Goal: Task Accomplishment & Management: Use online tool/utility

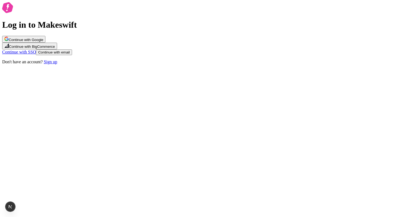
click at [268, 64] on div "Log in to Makeswift Continue with Google Continue with BigCommerce Continue wit…" at bounding box center [205, 33] width 407 height 62
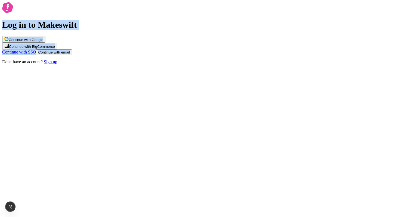
drag, startPoint x: 180, startPoint y: 34, endPoint x: 267, endPoint y: 189, distance: 177.6
click at [267, 64] on div "Log in to Makeswift Continue with Google Continue with BigCommerce Continue wit…" at bounding box center [205, 33] width 407 height 62
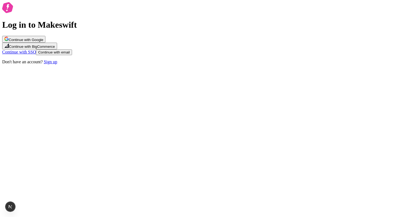
click at [72, 55] on button "Continue with email" at bounding box center [54, 53] width 36 height 6
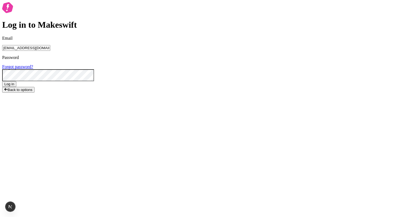
type input "lukemirejoseph+63@gmail.com"
click at [2, 81] on button "Log in" at bounding box center [9, 84] width 14 height 6
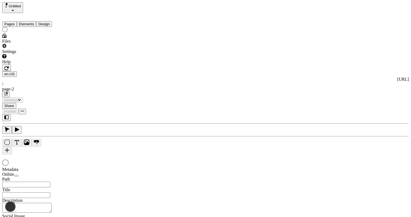
type input "/page-2"
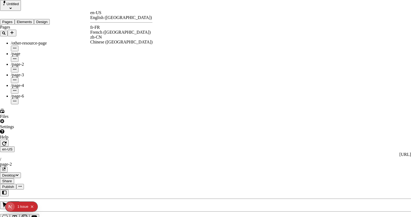
click at [117, 30] on div "French (France)" at bounding box center [121, 32] width 62 height 5
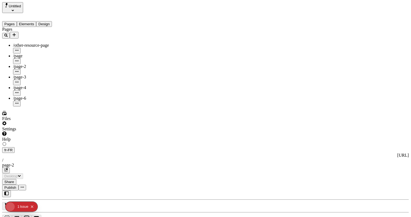
type input "The Great Translation Adventure"
type textarea "This is my French localized description. If it were empty, it would not appear …"
type input "/exploration-of-translations"
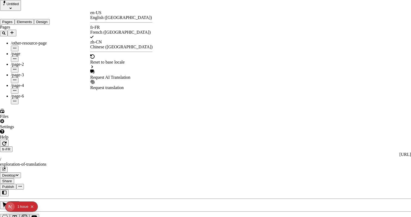
click at [112, 75] on div "Request AI Translation" at bounding box center [121, 77] width 62 height 5
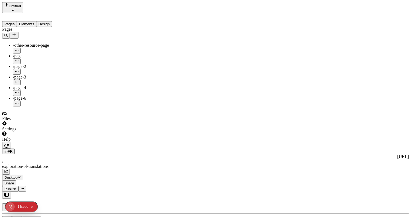
click at [168, 164] on div "exploration-of-translations" at bounding box center [205, 166] width 407 height 5
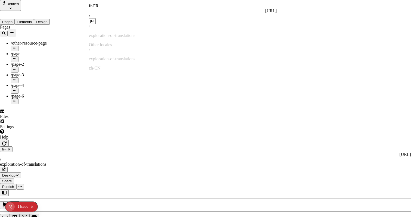
type input "joseph"
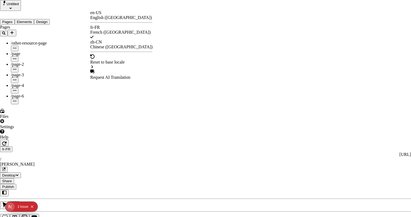
click at [121, 75] on div "Request AI Translation" at bounding box center [121, 77] width 62 height 5
drag, startPoint x: 159, startPoint y: 95, endPoint x: 219, endPoint y: 94, distance: 60.7
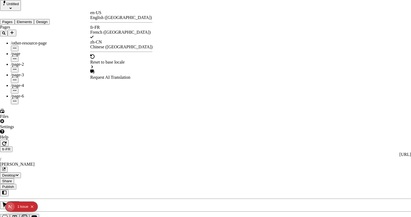
drag, startPoint x: 219, startPoint y: 94, endPoint x: 123, endPoint y: 94, distance: 96.6
checkbox input "true"
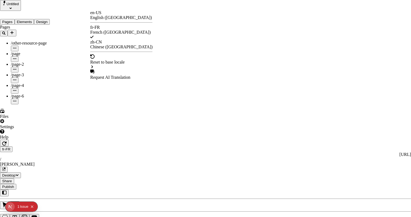
checkbox input "true"
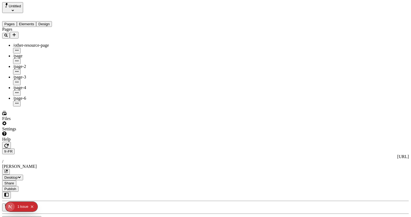
click at [65, 142] on div at bounding box center [37, 142] width 71 height 0
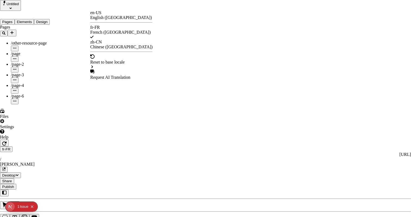
click at [122, 75] on div "Request AI Translation" at bounding box center [121, 77] width 62 height 5
drag, startPoint x: 164, startPoint y: 94, endPoint x: 229, endPoint y: 94, distance: 65.3
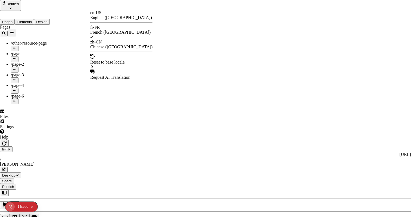
drag, startPoint x: 194, startPoint y: 108, endPoint x: 194, endPoint y: 37, distance: 70.5
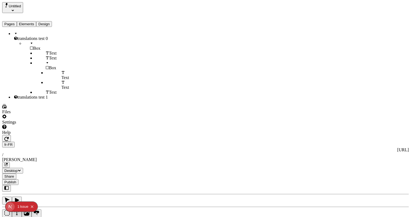
click at [30, 21] on button "Elements" at bounding box center [27, 24] width 20 height 6
click at [29, 100] on div "translations test 1" at bounding box center [40, 97] width 54 height 5
click at [73, 185] on div at bounding box center [205, 205] width 407 height 40
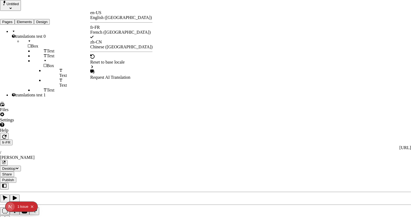
click at [127, 70] on div "Request AI Translation" at bounding box center [121, 75] width 62 height 10
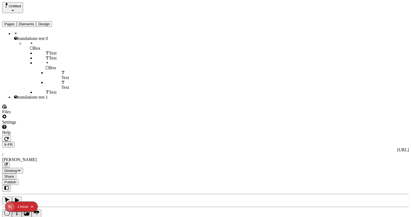
click at [72, 185] on div at bounding box center [205, 205] width 407 height 40
click at [16, 180] on span "Publish" at bounding box center [10, 182] width 12 height 4
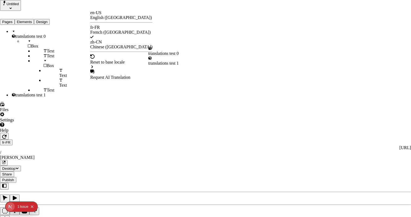
click at [110, 75] on div "Request AI Translation" at bounding box center [121, 77] width 62 height 5
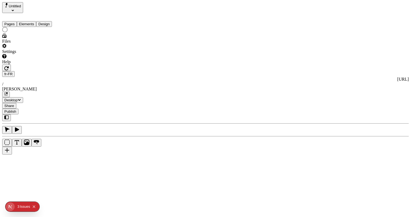
click at [19, 208] on div "3" at bounding box center [18, 207] width 2 height 10
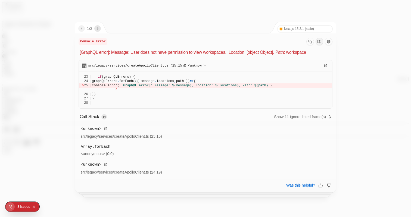
click at [98, 30] on icon "next" at bounding box center [97, 28] width 4 height 4
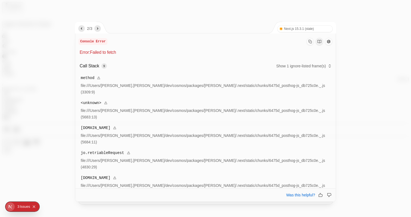
click at [98, 30] on icon "next" at bounding box center [97, 28] width 4 height 4
click at [347, 10] on div at bounding box center [205, 108] width 411 height 217
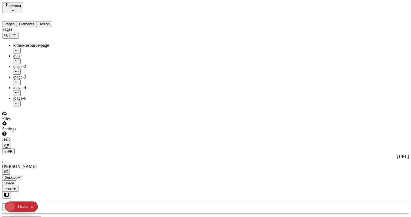
click at [29, 21] on button "Elements" at bounding box center [27, 24] width 20 height 6
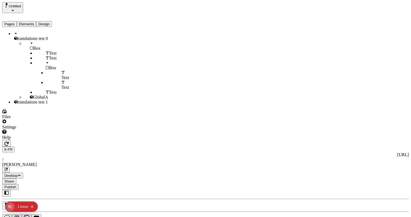
click at [37, 100] on div "GlobalA" at bounding box center [46, 97] width 44 height 5
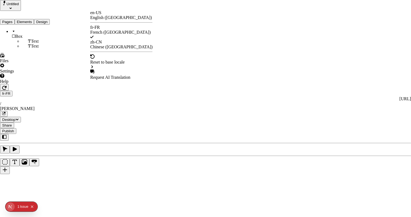
click at [127, 75] on div "Request AI Translation" at bounding box center [121, 77] width 62 height 5
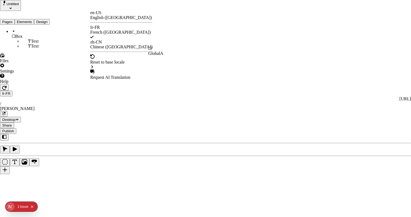
click at [163, 53] on div "GlobalA" at bounding box center [156, 53] width 15 height 5
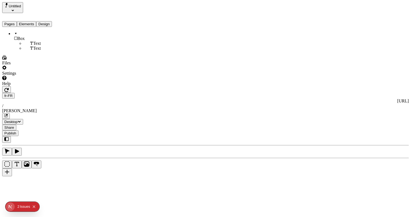
click at [20, 209] on button "1 2 Issue s" at bounding box center [23, 207] width 13 height 9
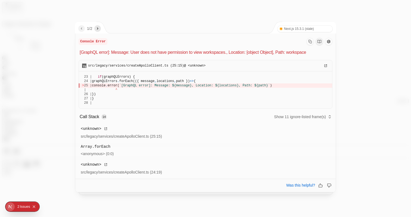
click at [100, 28] on icon "next" at bounding box center [97, 28] width 4 height 4
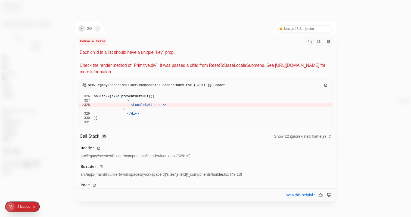
drag, startPoint x: 147, startPoint y: 46, endPoint x: 208, endPoint y: 72, distance: 65.4
click at [208, 72] on div "Console Error Each child in a list should have a unique "key" prop. Check the r…" at bounding box center [206, 57] width 254 height 38
click at [208, 72] on p "Each child in a list should have a unique "key" prop. Check the render method o…" at bounding box center [206, 62] width 253 height 26
drag, startPoint x: 208, startPoint y: 72, endPoint x: 199, endPoint y: 51, distance: 22.3
click at [199, 51] on p "Each child in a list should have a unique "key" prop. Check the render method o…" at bounding box center [206, 62] width 253 height 26
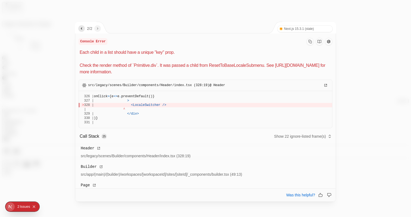
click at [199, 51] on p "Each child in a list should have a unique "key" prop. Check the render method o…" at bounding box center [206, 62] width 253 height 26
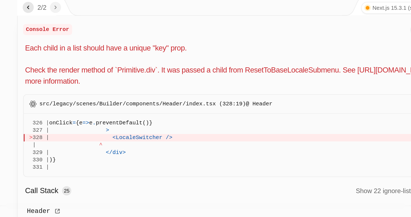
drag, startPoint x: 173, startPoint y: 47, endPoint x: 210, endPoint y: 81, distance: 50.8
click at [210, 81] on div "Console Error Each child in a list should have a unique "key" prop. Check the r…" at bounding box center [205, 117] width 261 height 169
click at [210, 70] on p "Each child in a list should have a unique "key" prop. Check the render method o…" at bounding box center [206, 62] width 253 height 26
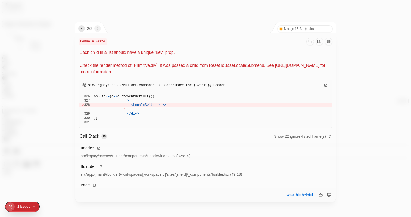
click at [345, 57] on div at bounding box center [205, 108] width 411 height 217
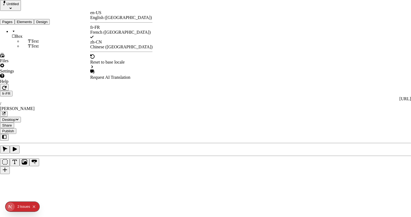
click at [104, 75] on div "Request AI Translation" at bounding box center [121, 77] width 62 height 5
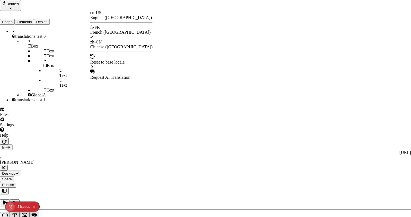
click at [130, 75] on div "Request AI Translation" at bounding box center [121, 77] width 62 height 5
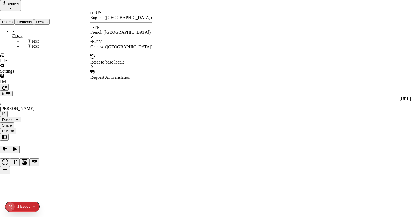
click at [124, 75] on div "Request AI Translation" at bounding box center [121, 77] width 62 height 5
